Goal: Book appointment/travel/reservation

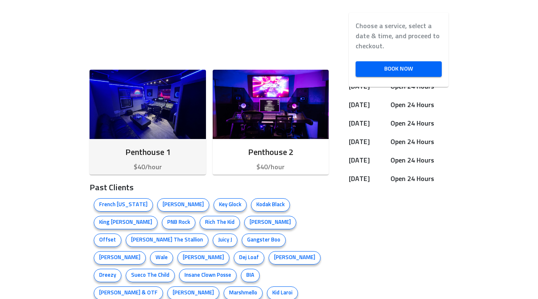
scroll to position [298, 0]
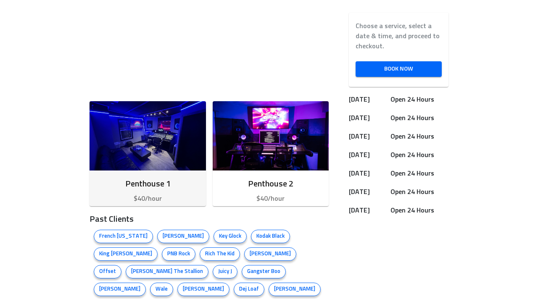
click at [174, 130] on img "button" at bounding box center [147, 135] width 116 height 69
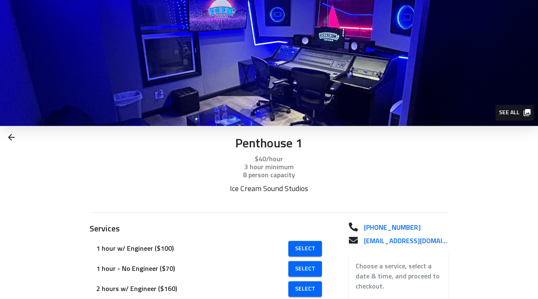
scroll to position [108, 0]
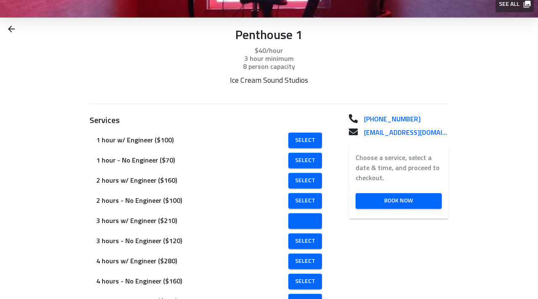
click at [312, 221] on span "Select" at bounding box center [305, 221] width 20 height 11
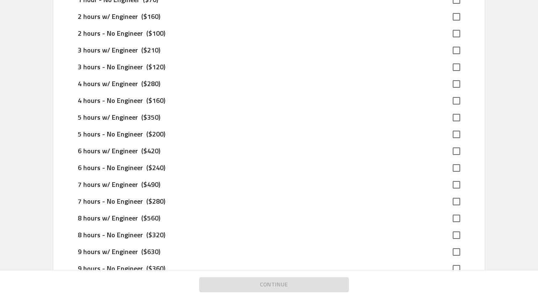
scroll to position [144, 0]
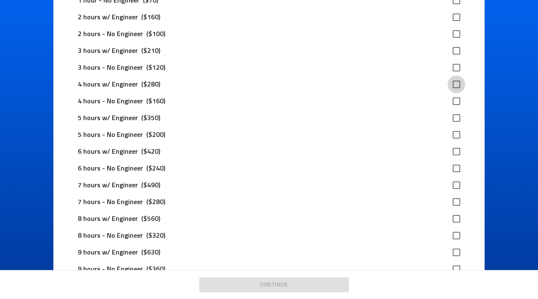
click at [459, 83] on input "checkbox" at bounding box center [456, 85] width 18 height 18
checkbox input "true"
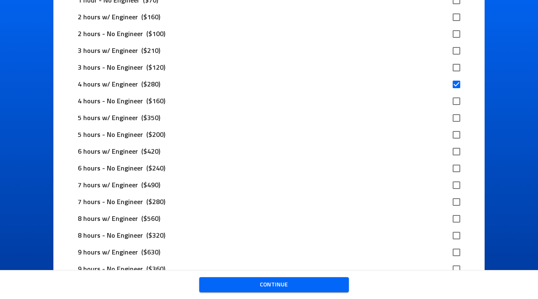
click at [281, 285] on span "Continue" at bounding box center [274, 285] width 136 height 11
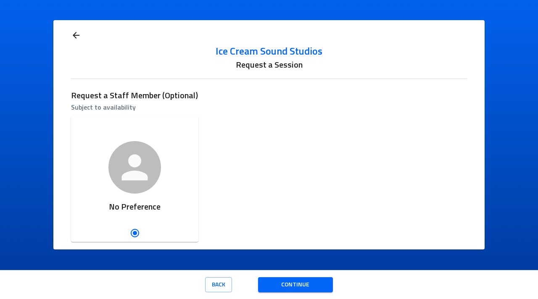
scroll to position [0, 0]
click at [282, 286] on span "Continue" at bounding box center [295, 285] width 61 height 11
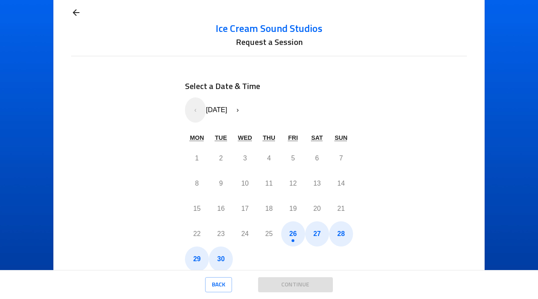
scroll to position [61, 0]
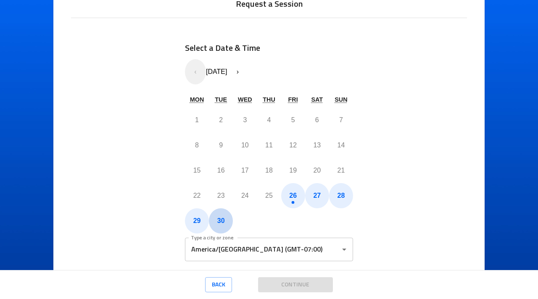
click at [219, 216] on button "30" at bounding box center [221, 220] width 24 height 25
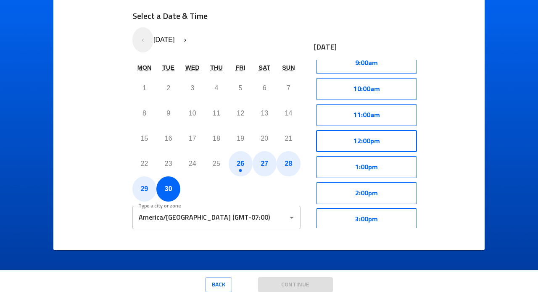
scroll to position [247, 0]
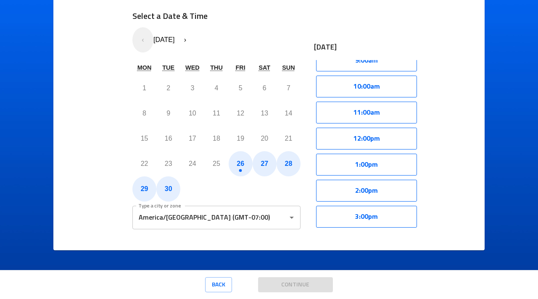
click at [195, 41] on button "›" at bounding box center [184, 39] width 21 height 25
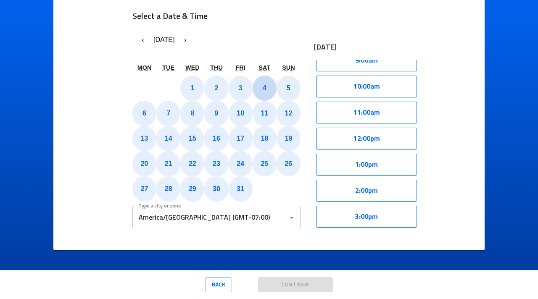
click at [268, 91] on button "4" at bounding box center [264, 88] width 24 height 25
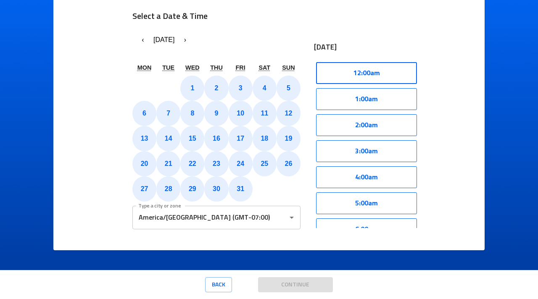
click at [361, 69] on button "12:00am" at bounding box center [366, 73] width 101 height 22
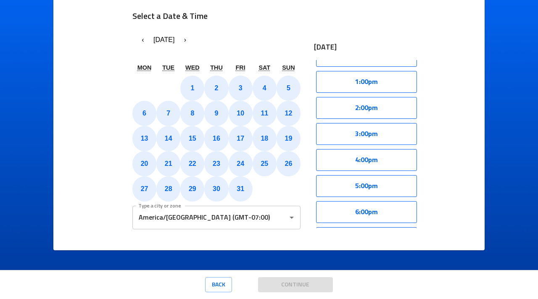
scroll to position [188, 0]
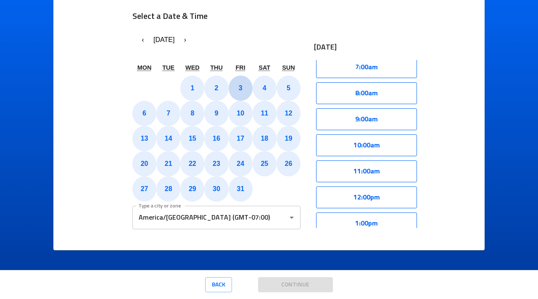
click at [241, 93] on button "3" at bounding box center [240, 88] width 24 height 25
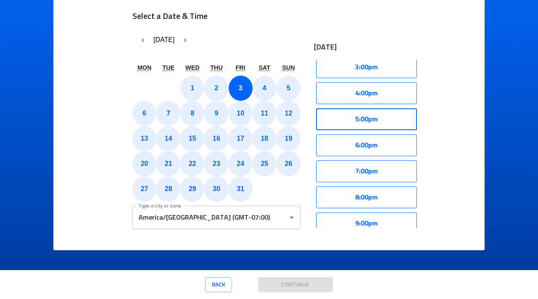
scroll to position [398, 0]
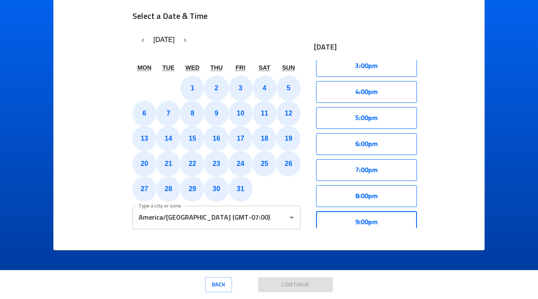
click at [382, 218] on button "9:00pm" at bounding box center [366, 222] width 101 height 22
click at [382, 223] on button "Select" at bounding box center [393, 222] width 48 height 22
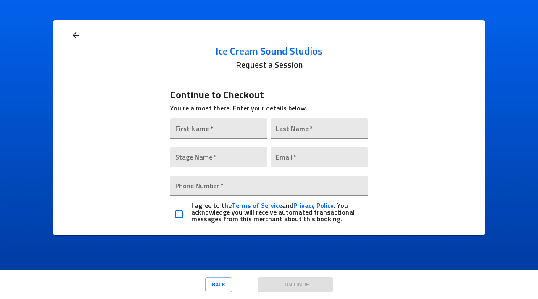
scroll to position [0, 0]
click at [70, 33] on div "Ice Cream Sound Studios Request a Session Continue to Checkout You're almost th…" at bounding box center [268, 127] width 431 height 215
click at [76, 37] on icon at bounding box center [76, 35] width 10 height 10
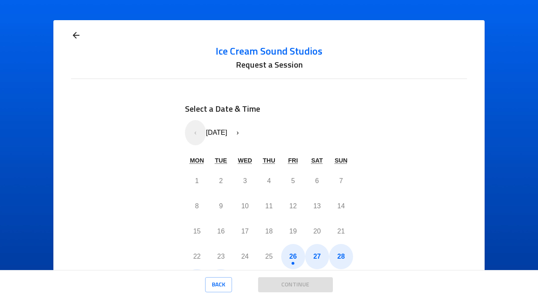
click at [76, 37] on icon at bounding box center [76, 35] width 10 height 10
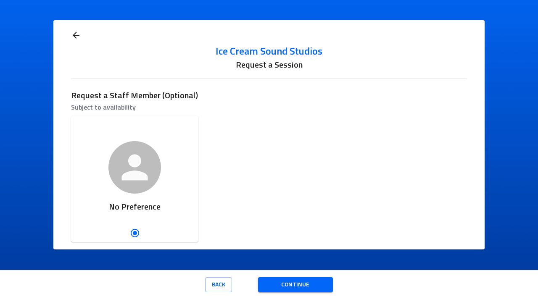
click at [76, 37] on icon at bounding box center [76, 35] width 10 height 10
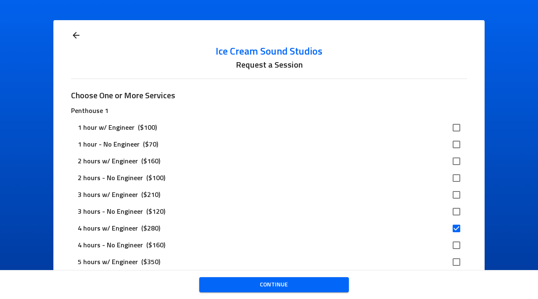
click at [76, 37] on icon at bounding box center [76, 35] width 10 height 10
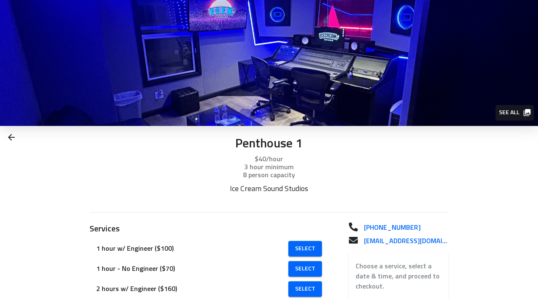
click at [2, 132] on div "Penthouse 1 $40/hour 3 hour minimum 8 person capacity Ice Cream Sound Studios" at bounding box center [269, 172] width 538 height 93
click at [10, 135] on icon at bounding box center [11, 137] width 7 height 7
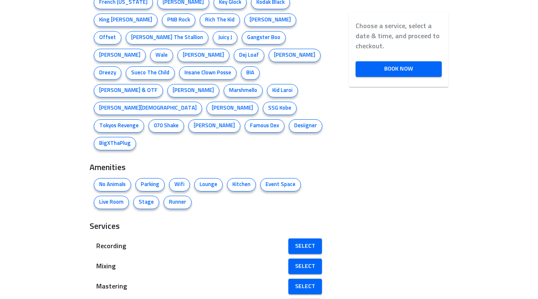
scroll to position [565, 0]
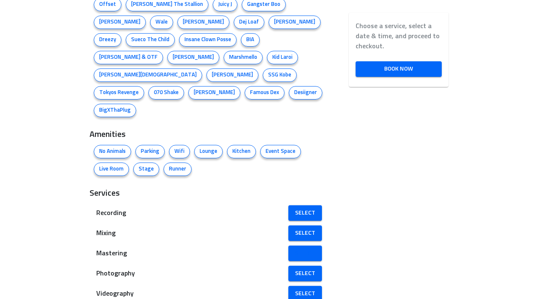
click at [319, 246] on link "Select" at bounding box center [305, 254] width 34 height 16
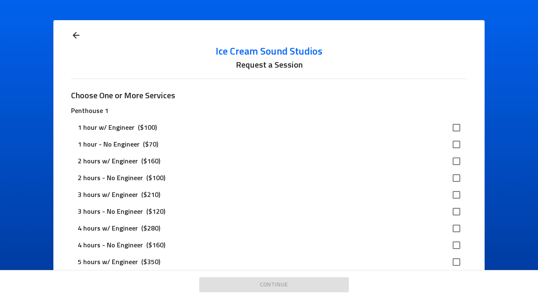
scroll to position [9, 0]
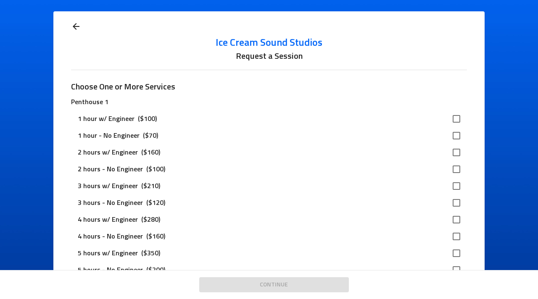
click at [79, 28] on icon at bounding box center [76, 26] width 10 height 10
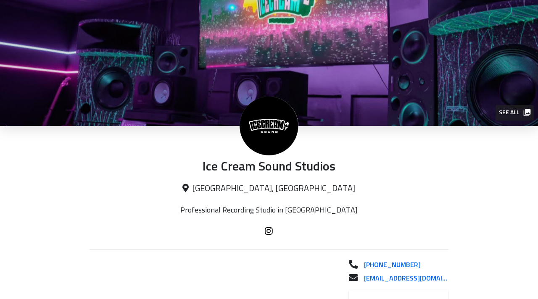
click at [75, 27] on img at bounding box center [269, 63] width 538 height 126
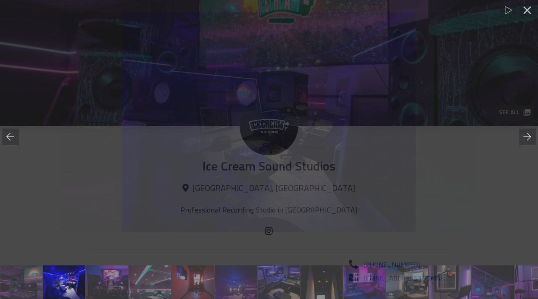
scroll to position [0, 43]
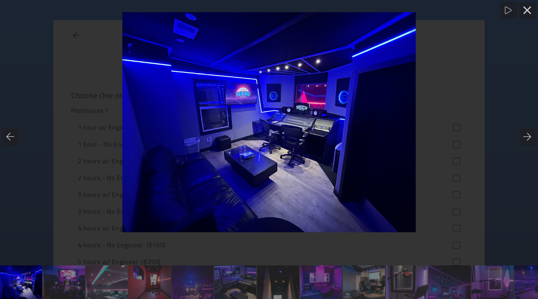
click at [479, 143] on div at bounding box center [269, 122] width 538 height 220
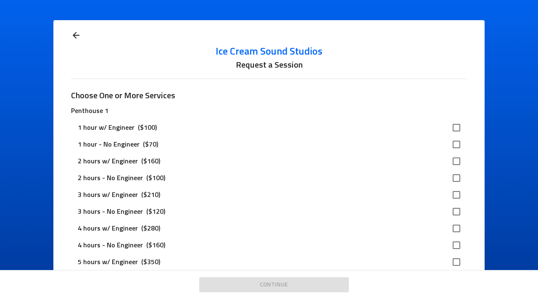
click at [75, 37] on icon at bounding box center [76, 35] width 7 height 7
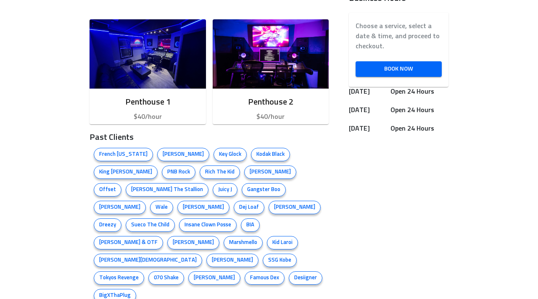
scroll to position [587, 0]
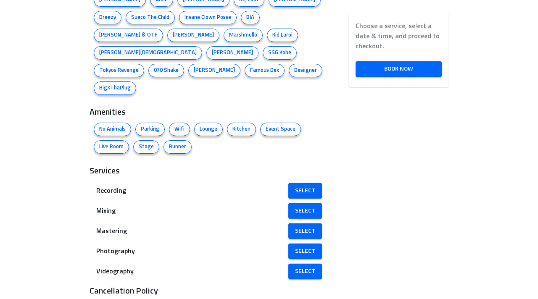
click at [141, 165] on h3 "Services" at bounding box center [208, 171] width 239 height 13
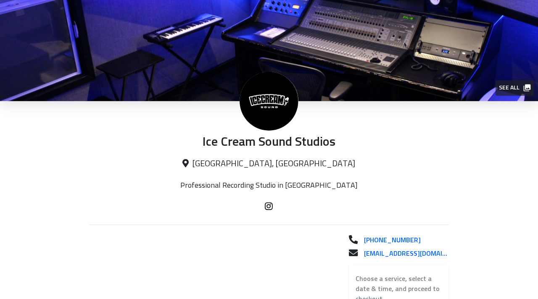
scroll to position [0, 0]
